Goal: Transaction & Acquisition: Purchase product/service

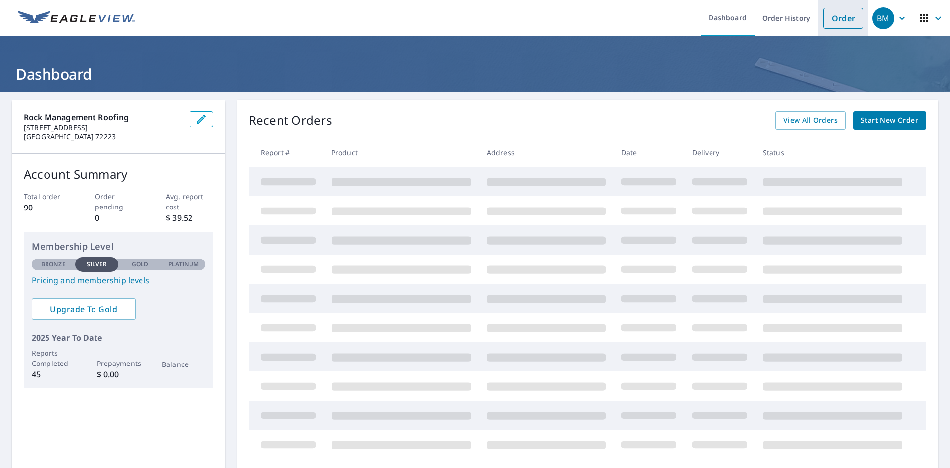
click at [841, 18] on link "Order" at bounding box center [843, 18] width 40 height 21
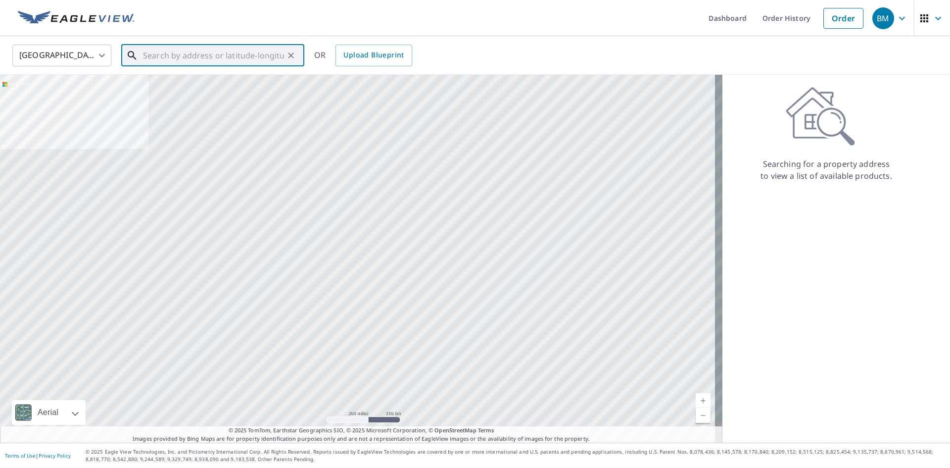
click at [204, 56] on input "text" at bounding box center [213, 56] width 141 height 28
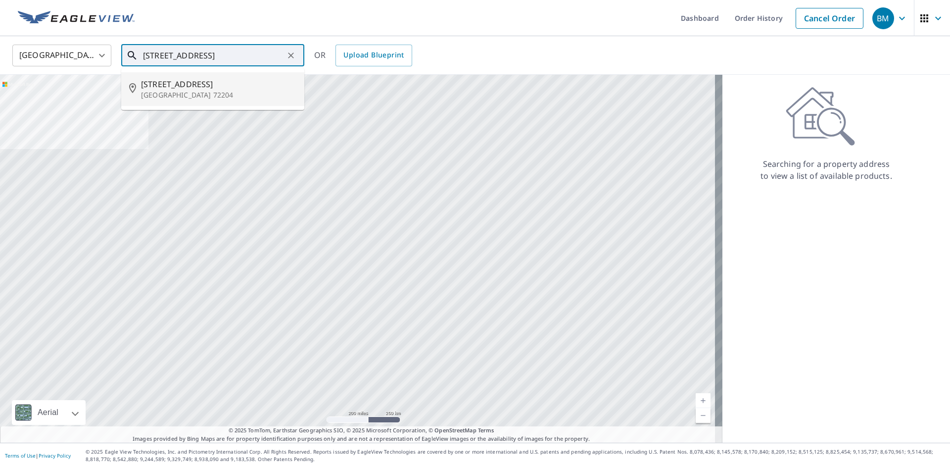
click at [189, 104] on li "[STREET_ADDRESS]" at bounding box center [212, 89] width 183 height 34
type input "[STREET_ADDRESS]"
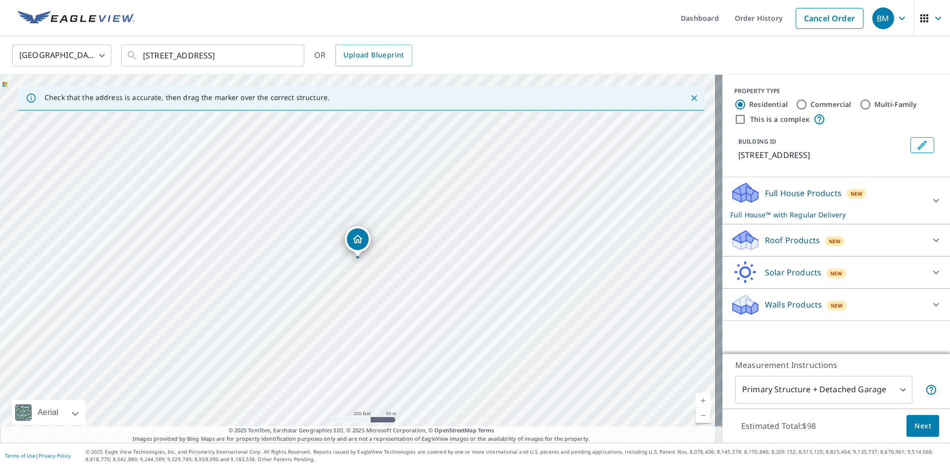
click at [933, 201] on icon at bounding box center [936, 200] width 6 height 3
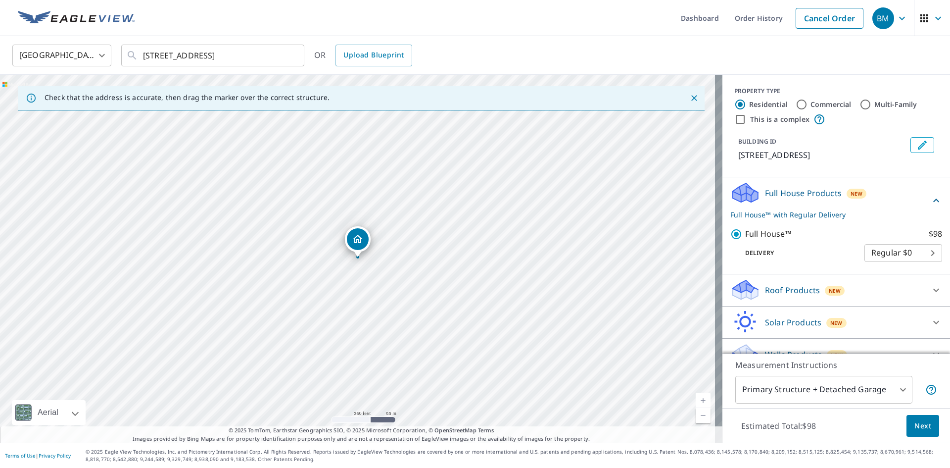
click at [930, 201] on div "Full House Products New Full House™ with Regular Delivery Full House™ $98 Deliv…" at bounding box center [836, 225] width 228 height 97
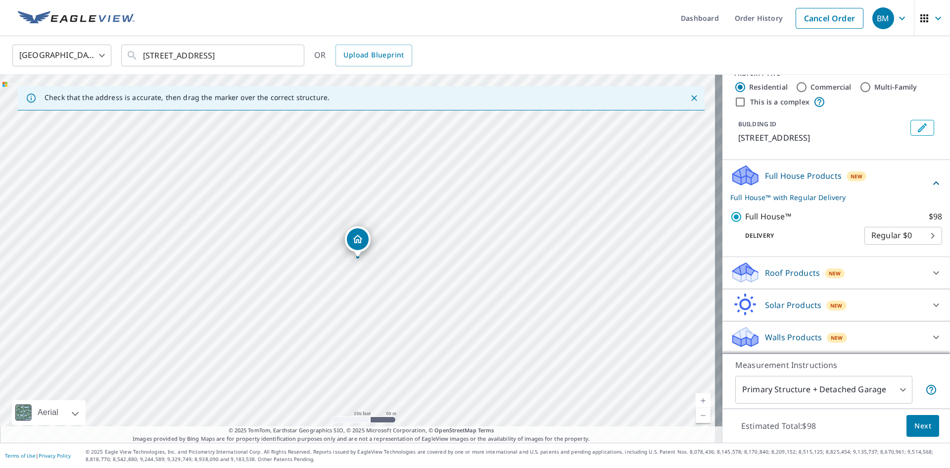
click at [895, 393] on body "BM BM Dashboard Order History Cancel Order BM [GEOGRAPHIC_DATA] [GEOGRAPHIC_DAT…" at bounding box center [475, 234] width 950 height 468
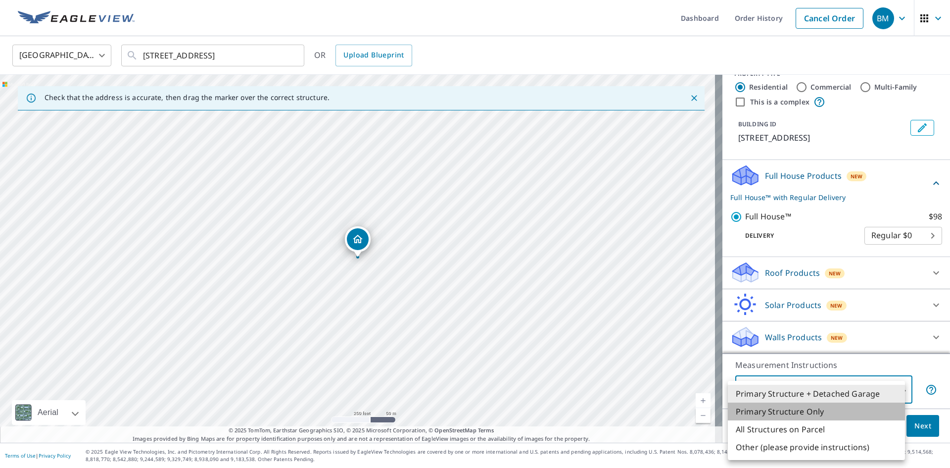
click at [802, 416] on li "Primary Structure Only" at bounding box center [816, 411] width 177 height 18
type input "2"
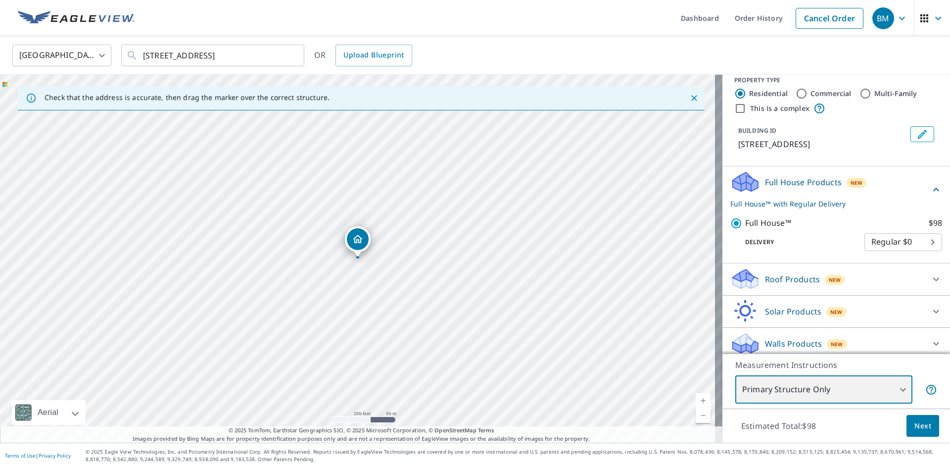
scroll to position [0, 0]
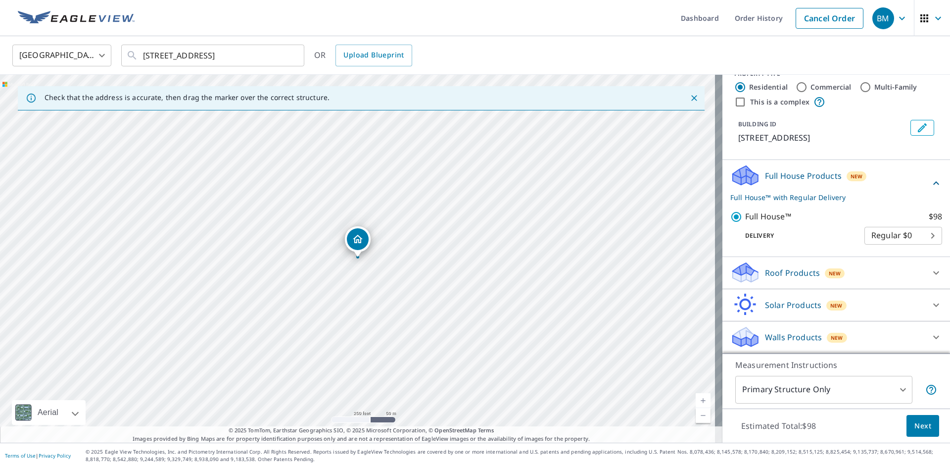
click at [899, 274] on div "Roof Products New" at bounding box center [827, 272] width 194 height 23
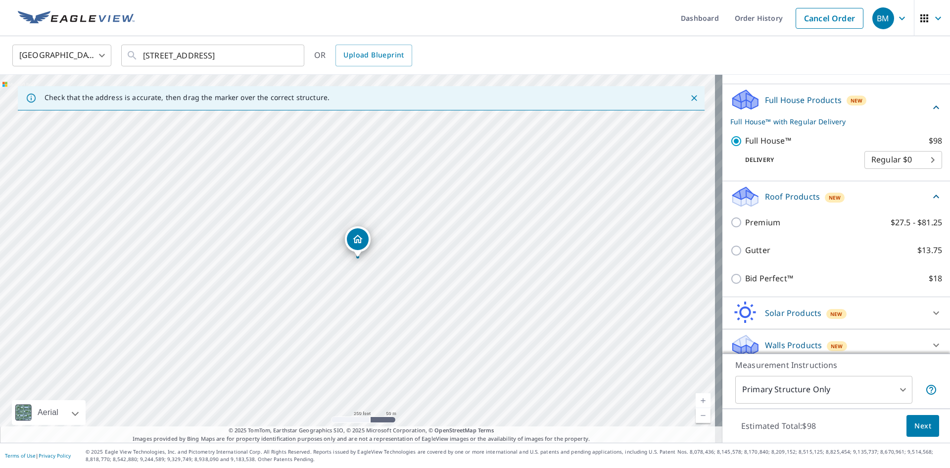
scroll to position [101, 0]
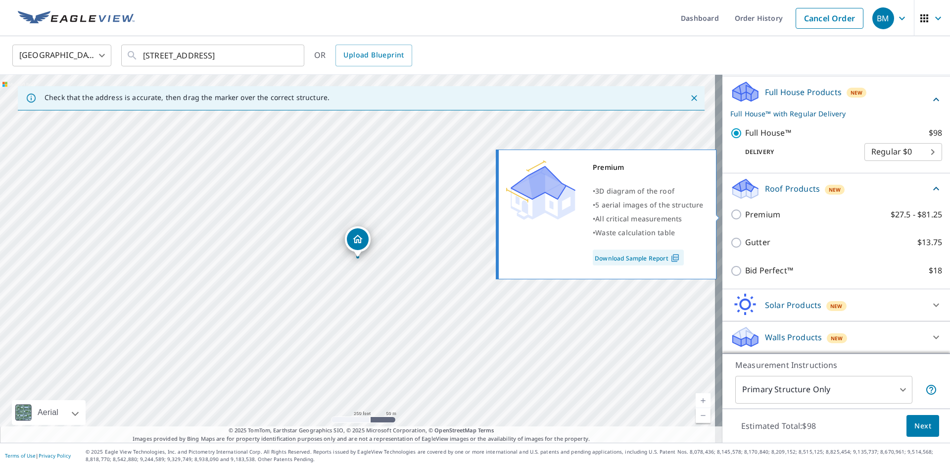
click at [730, 215] on input "Premium $27.5 - $81.25" at bounding box center [737, 214] width 15 height 12
checkbox input "true"
checkbox input "false"
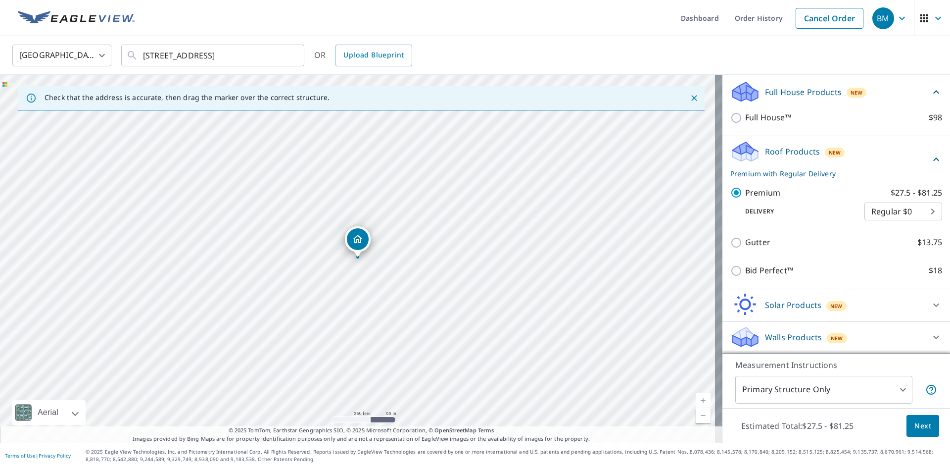
click at [884, 308] on div "Solar Products New" at bounding box center [827, 304] width 194 height 23
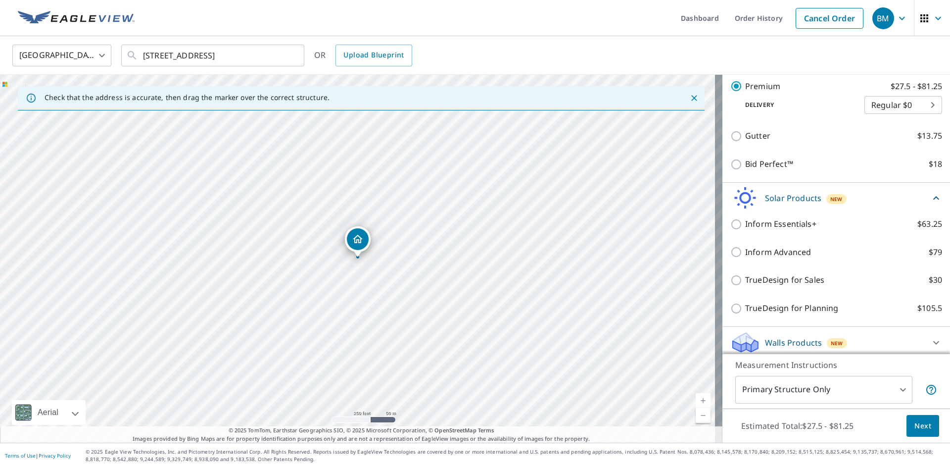
scroll to position [213, 0]
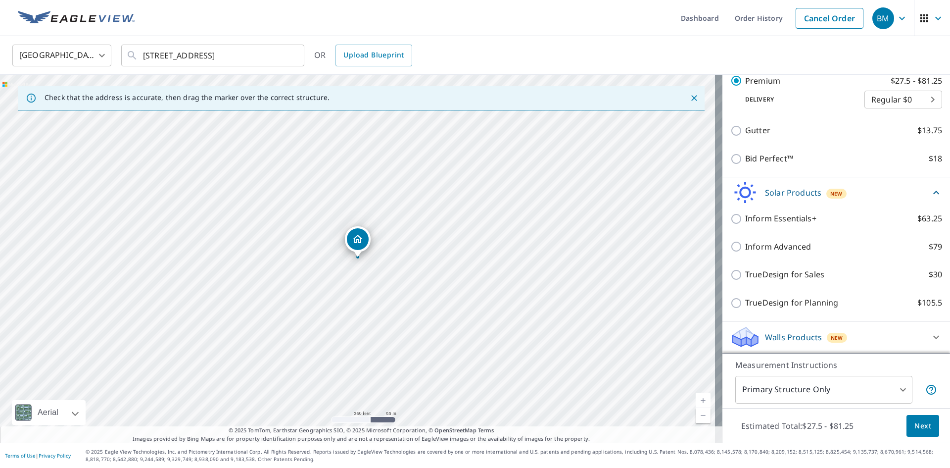
click at [930, 195] on icon at bounding box center [936, 193] width 12 height 12
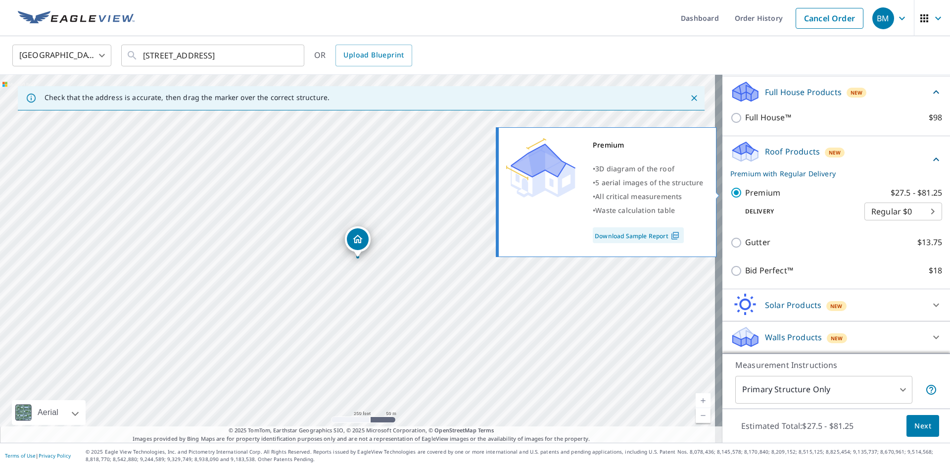
scroll to position [101, 0]
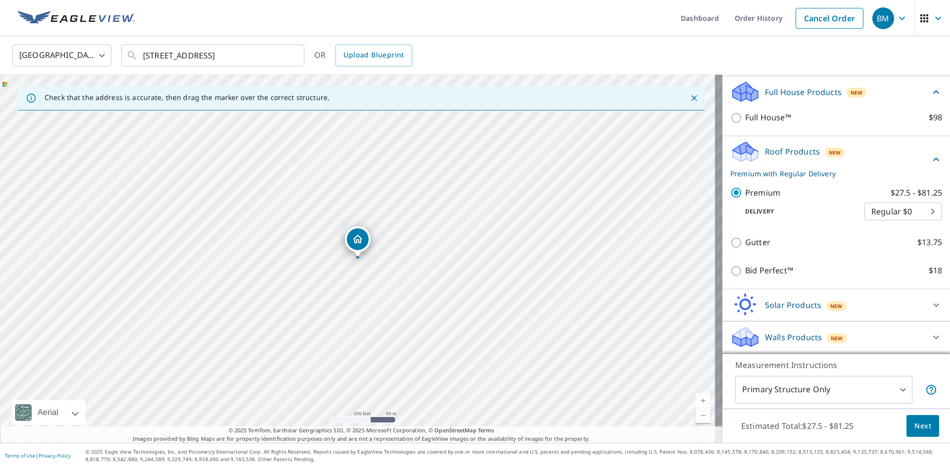
click at [933, 337] on icon at bounding box center [936, 336] width 6 height 3
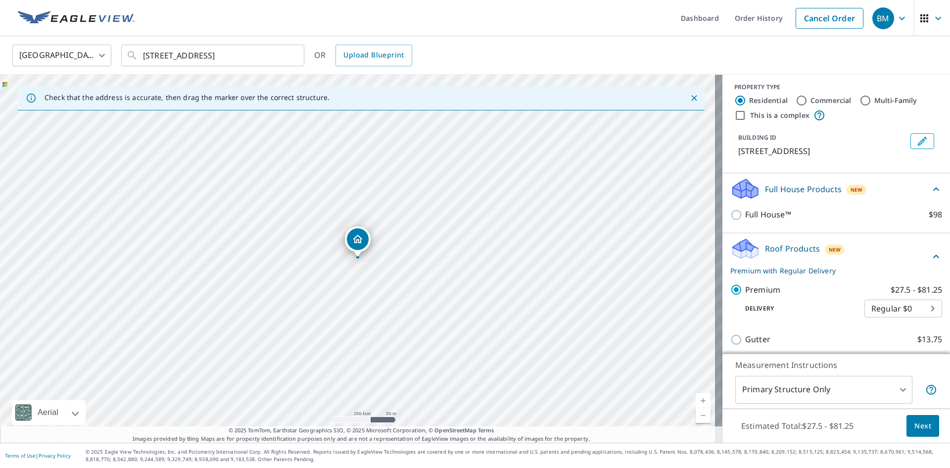
scroll to position [0, 0]
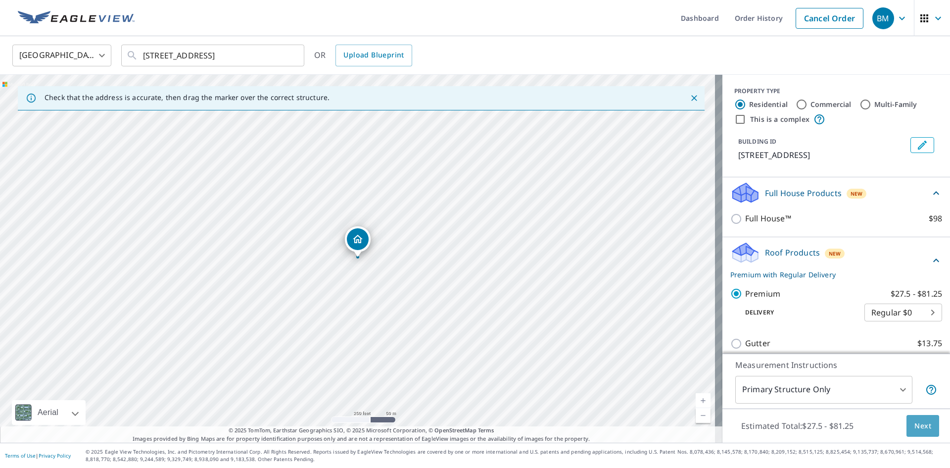
click at [914, 424] on span "Next" at bounding box center [922, 426] width 17 height 12
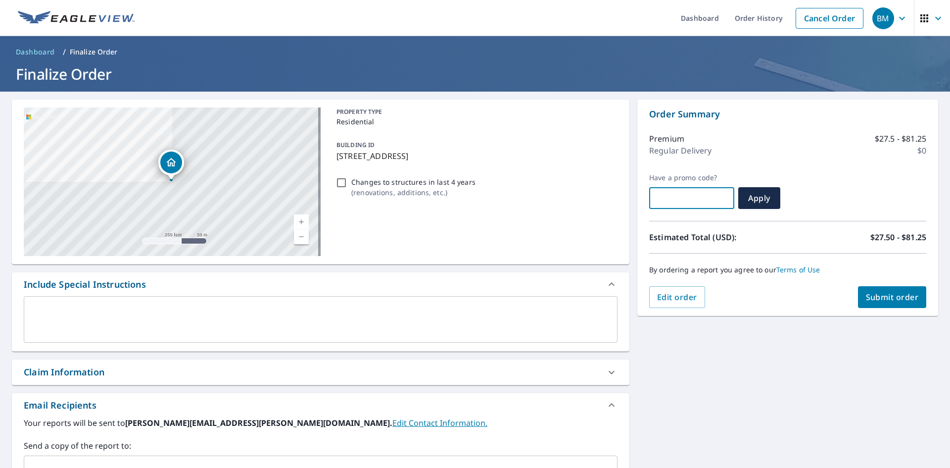
click at [673, 201] on input "text" at bounding box center [691, 198] width 85 height 28
paste input "JN15-QAT8B-X5G34"
checkbox input "true"
type input "JN15-QAT8B-X5G34"
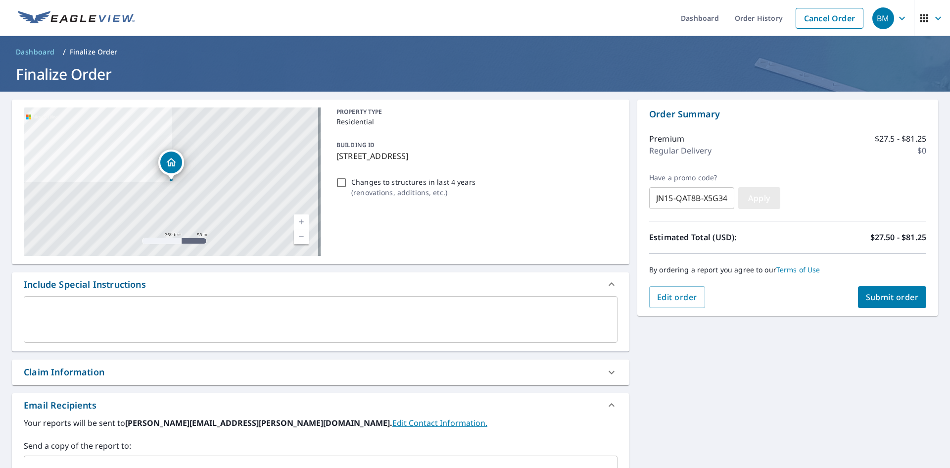
scroll to position [0, 0]
click at [751, 197] on span "Apply" at bounding box center [759, 197] width 26 height 11
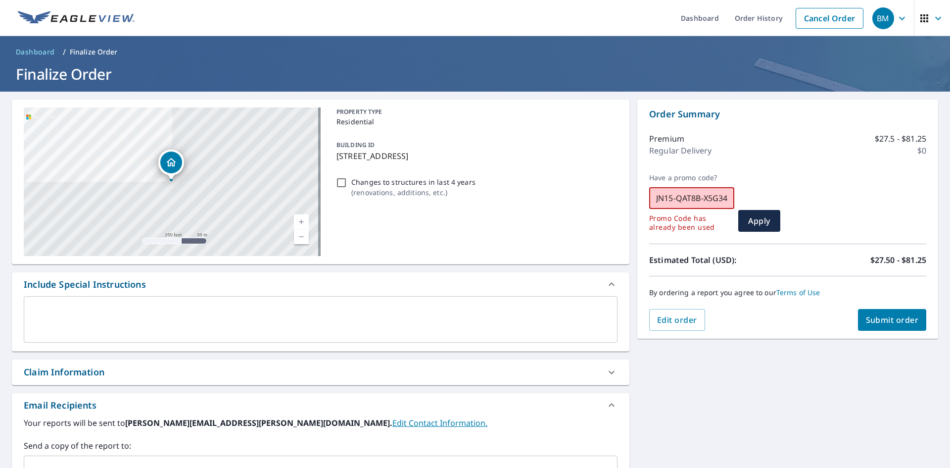
scroll to position [0, 1]
drag, startPoint x: 650, startPoint y: 201, endPoint x: 881, endPoint y: 186, distance: 231.1
click at [882, 185] on div "Have a promo code? JN15-QAT8B-X5G34 ​ Promo Code has already been used Apply" at bounding box center [787, 202] width 277 height 58
checkbox input "true"
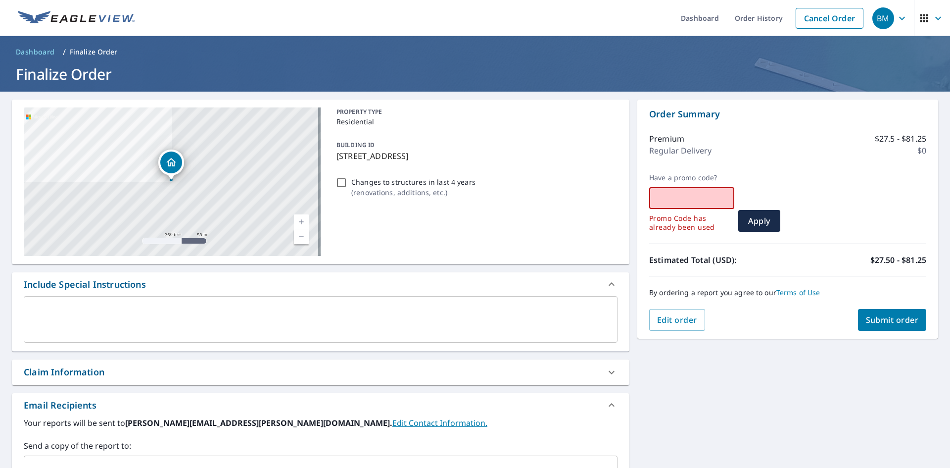
paste input "JN15-SKLQK-E4E5J"
checkbox input "true"
type input "JN15-SKLQK-E4E5J"
click at [768, 216] on button "Apply" at bounding box center [759, 221] width 42 height 22
drag, startPoint x: 722, startPoint y: 199, endPoint x: 529, endPoint y: 201, distance: 193.0
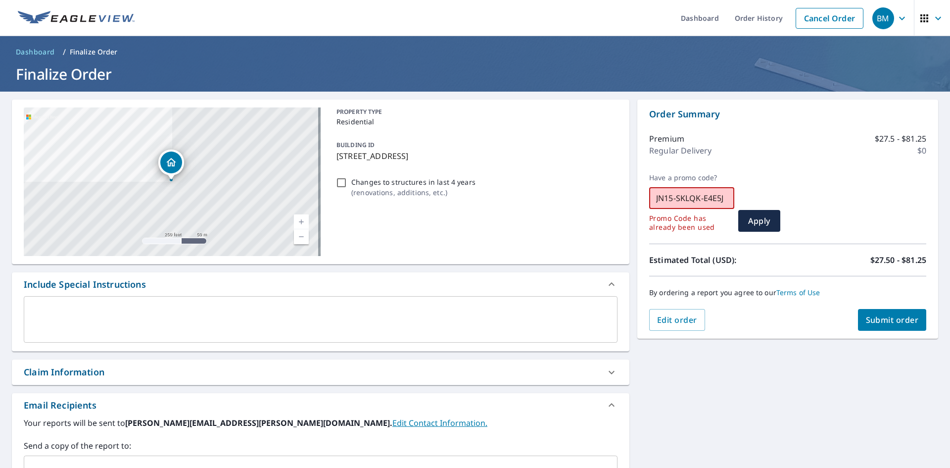
click at [529, 201] on div "[STREET_ADDRESS] Aerial Road A standard road map Aerial A detailed look from ab…" at bounding box center [475, 345] width 950 height 506
paste input "K5Z91-TR7DS"
checkbox input "true"
type input "JN15-K5Z91-TR7DS"
click at [753, 221] on span "Apply" at bounding box center [759, 220] width 26 height 11
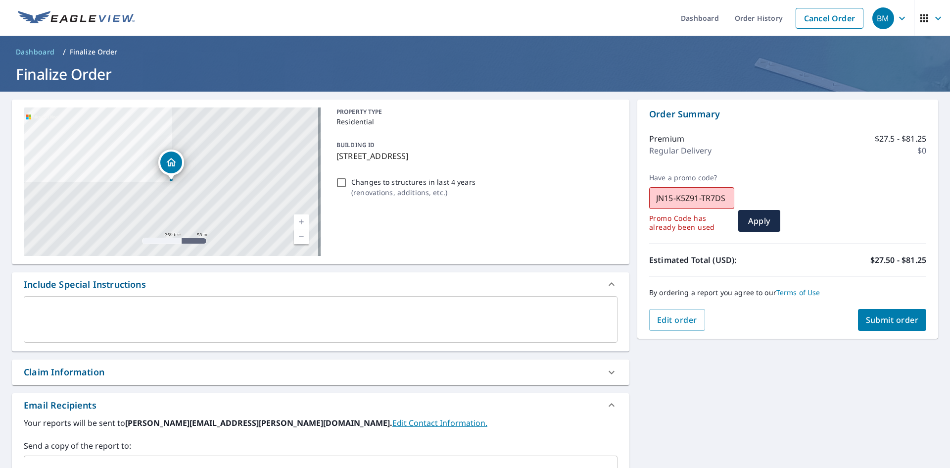
click at [720, 196] on input "JN15-K5Z91-TR7DS" at bounding box center [691, 198] width 85 height 28
drag, startPoint x: 722, startPoint y: 197, endPoint x: 560, endPoint y: 190, distance: 162.5
click at [560, 190] on div "[STREET_ADDRESS] Aerial Road A standard road map Aerial A detailed look from ab…" at bounding box center [475, 345] width 950 height 506
paste input "CWQAG-LNRZB"
checkbox input "true"
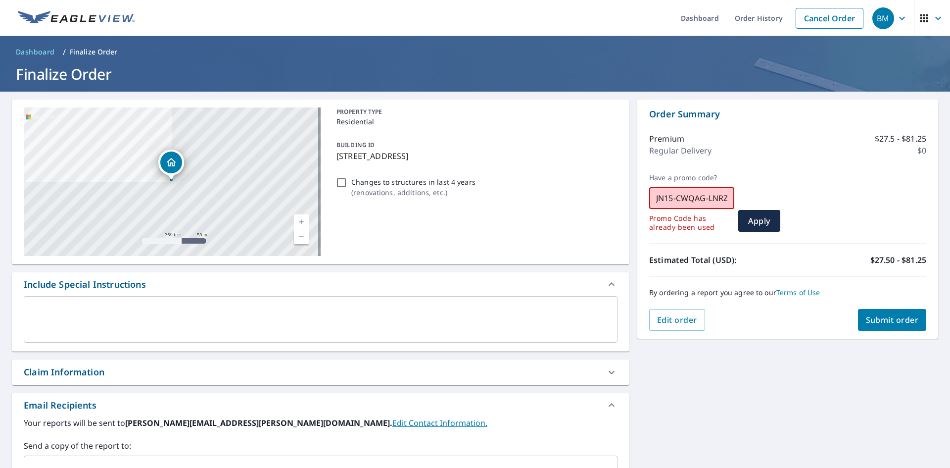
scroll to position [0, 6]
type input "JN15-CWQAG-LNRZB"
click at [758, 223] on span "Apply" at bounding box center [759, 220] width 26 height 11
click at [683, 193] on input "JN15-CWQAG-LNRZB" at bounding box center [691, 198] width 85 height 28
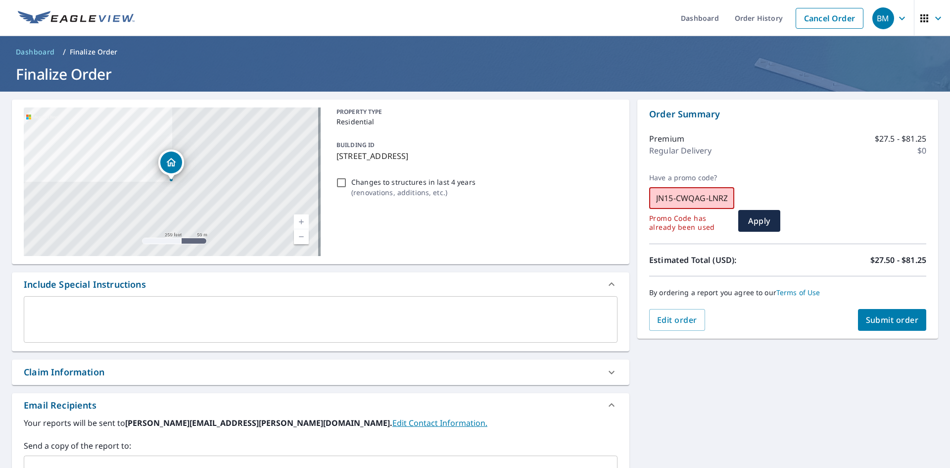
scroll to position [0, 6]
drag, startPoint x: 650, startPoint y: 198, endPoint x: 840, endPoint y: 216, distance: 190.9
click at [840, 216] on div "Have a promo code? JN15-CWQAG-LNRZB ​ Promo Code has already been used Apply" at bounding box center [787, 202] width 277 height 58
paste input "FGQ3C-R8FJT"
checkbox input "true"
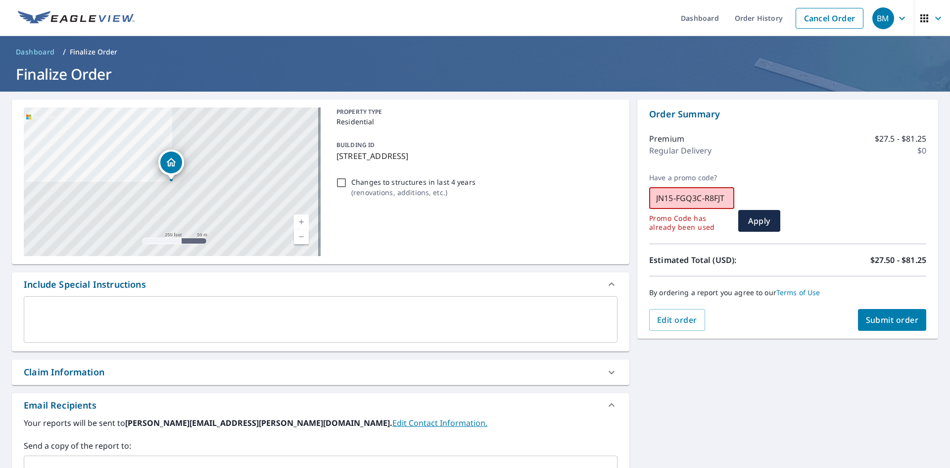
scroll to position [0, 0]
type input "JN15-FGQ3C-R8FJT"
click at [755, 223] on span "Apply" at bounding box center [759, 220] width 26 height 11
drag, startPoint x: 652, startPoint y: 197, endPoint x: 751, endPoint y: 205, distance: 99.7
click at [751, 205] on div "Have a promo code? JN15-FGQ3C-R8FJT ​ Promo Code has already been used Apply" at bounding box center [787, 202] width 277 height 58
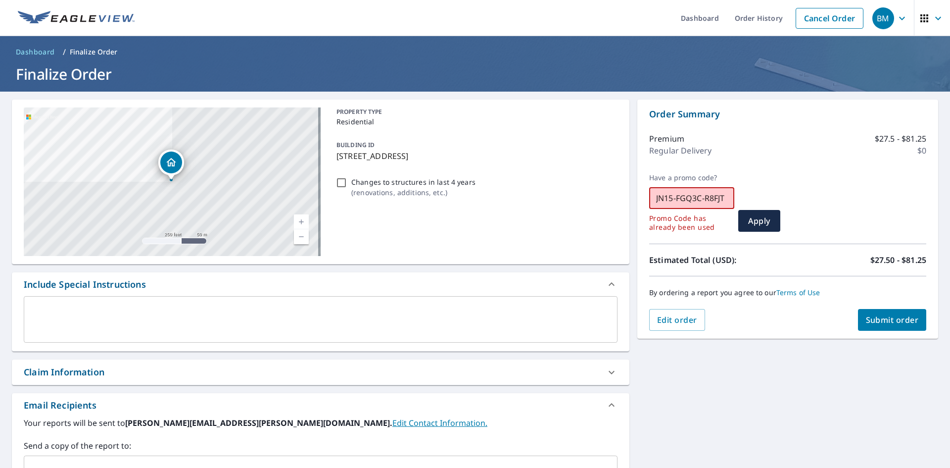
paste input "S1H5A-CT43R"
checkbox input "true"
type input "JN15-S1H5A-CT43R"
click at [753, 222] on span "Apply" at bounding box center [759, 220] width 26 height 11
drag, startPoint x: 724, startPoint y: 194, endPoint x: 611, endPoint y: 192, distance: 113.8
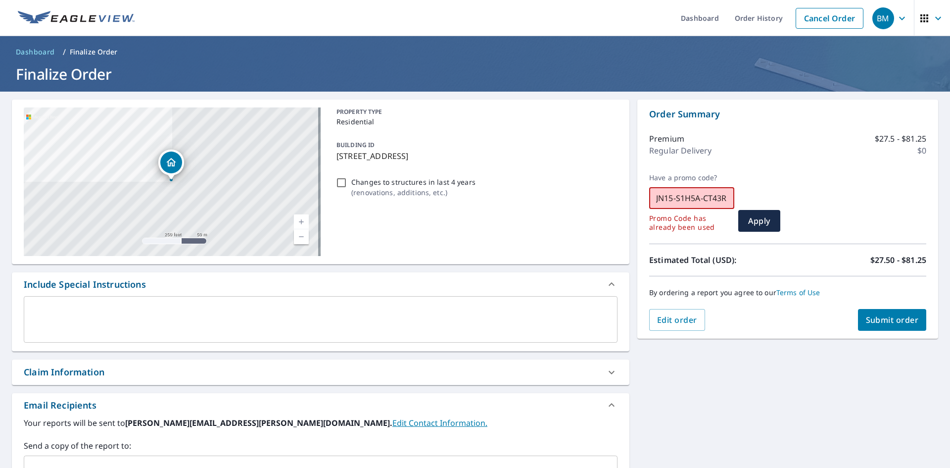
click at [611, 192] on div "[STREET_ADDRESS] Aerial Road A standard road map Aerial A detailed look from ab…" at bounding box center [475, 345] width 950 height 506
checkbox input "true"
click at [688, 196] on input "text" at bounding box center [691, 198] width 85 height 28
paste input "COUPON25"
checkbox input "true"
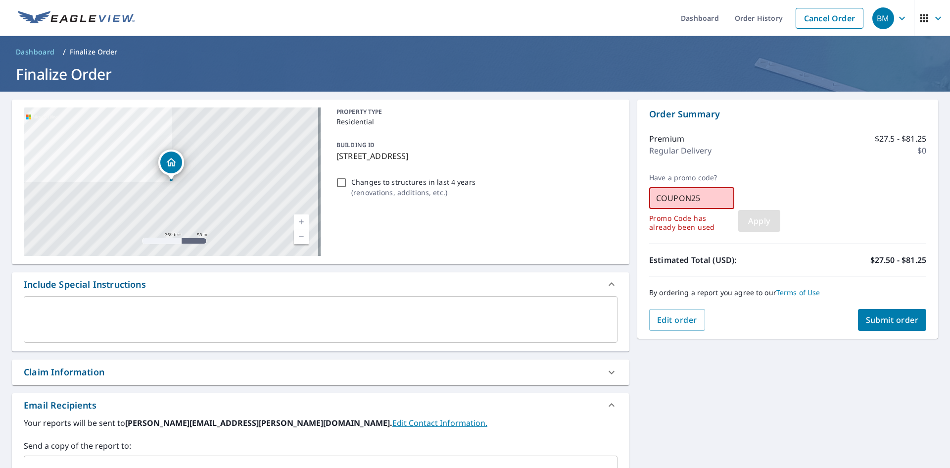
type input "COUPON25"
click at [772, 217] on button "Apply" at bounding box center [759, 221] width 42 height 22
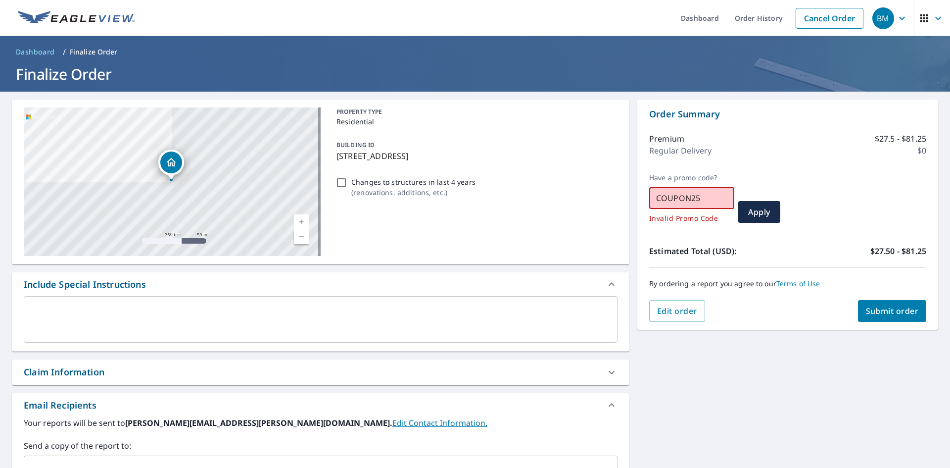
drag, startPoint x: 702, startPoint y: 201, endPoint x: 573, endPoint y: 178, distance: 131.1
click at [573, 178] on div "[STREET_ADDRESS] Aerial Road A standard road map Aerial A detailed look from ab…" at bounding box center [475, 345] width 950 height 506
checkbox input "true"
type input "1"
checkbox input "true"
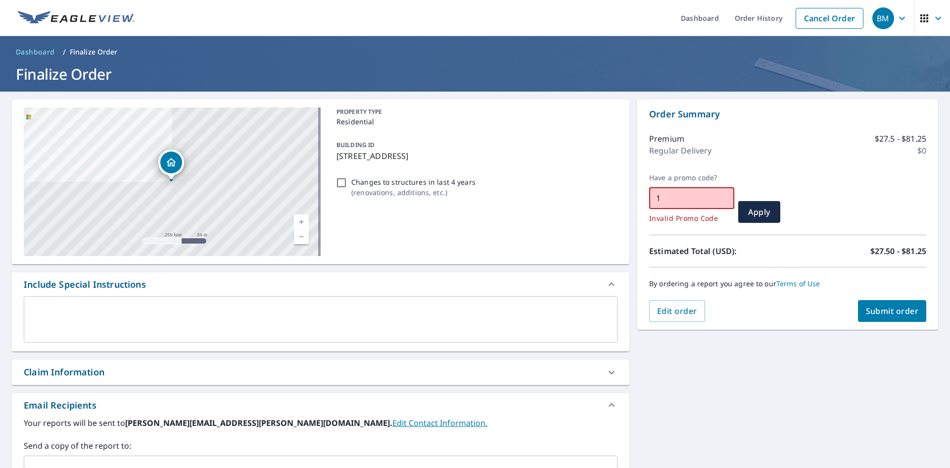
type input "10"
checkbox input "true"
type input "10O"
checkbox input "true"
type input "10OF"
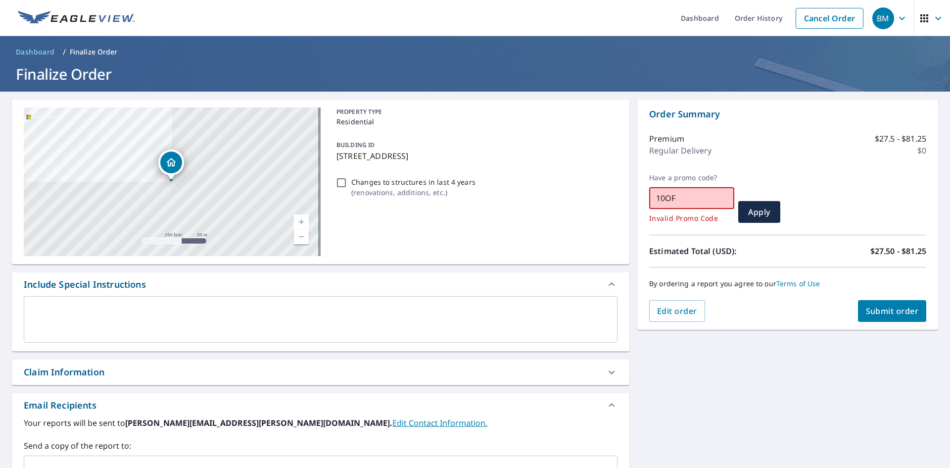
checkbox input "true"
type input "10OFF"
click at [754, 206] on button "Apply" at bounding box center [759, 212] width 42 height 22
drag, startPoint x: 712, startPoint y: 192, endPoint x: 625, endPoint y: 192, distance: 86.6
click at [628, 193] on div "[STREET_ADDRESS] Aerial Road A standard road map Aerial A detailed look from ab…" at bounding box center [475, 345] width 950 height 506
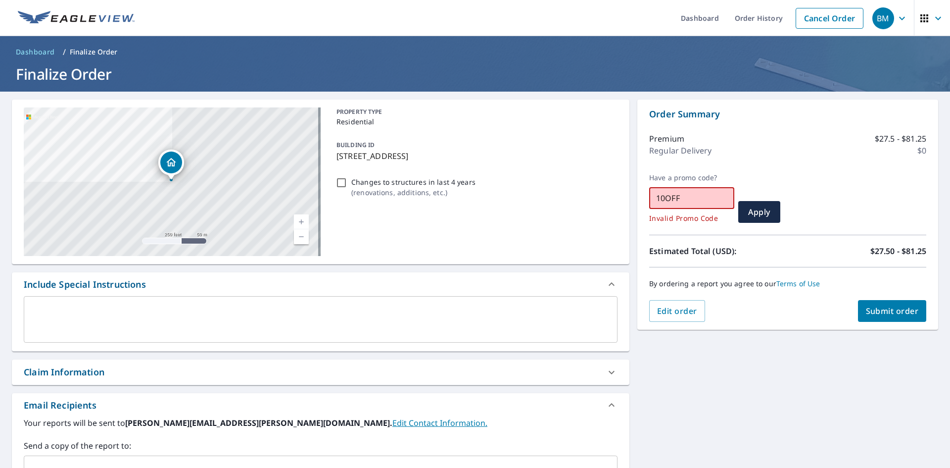
checkbox input "true"
click at [897, 309] on span "Submit order" at bounding box center [892, 310] width 53 height 11
checkbox input "true"
